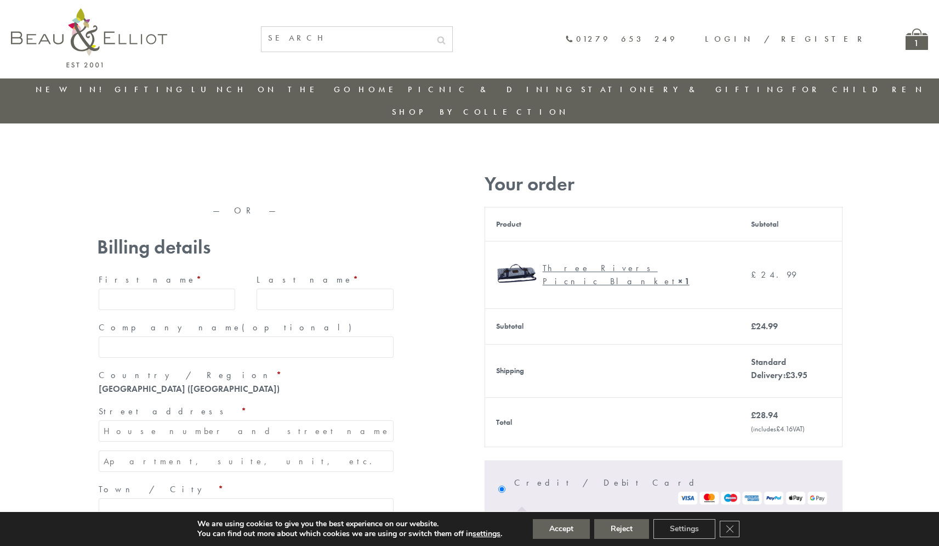
type input "[EMAIL_ADDRESS][DOMAIN_NAME]"
type input "Maria"
type input "Williams"
type input "23, Scottsdale, Happytown"
type input "London"
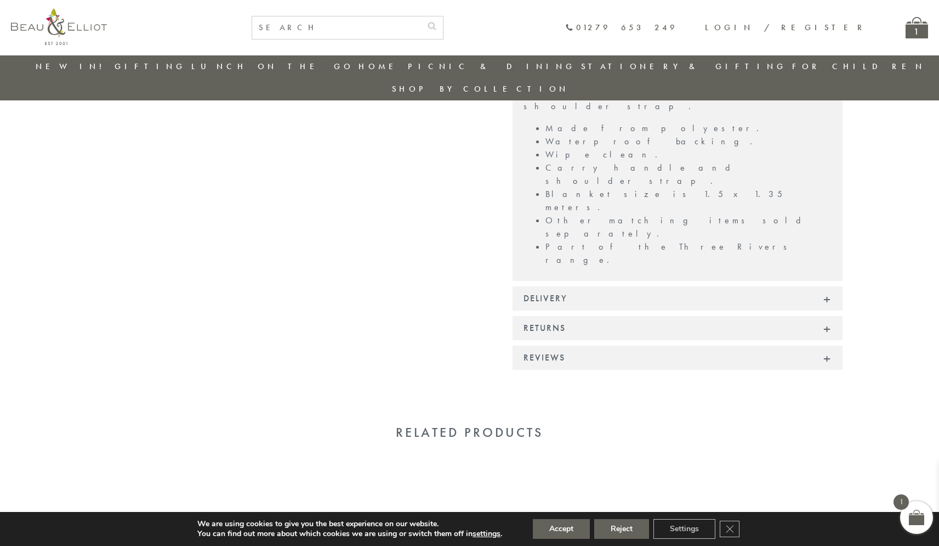
scroll to position [691, 0]
